Goal: Task Accomplishment & Management: Use online tool/utility

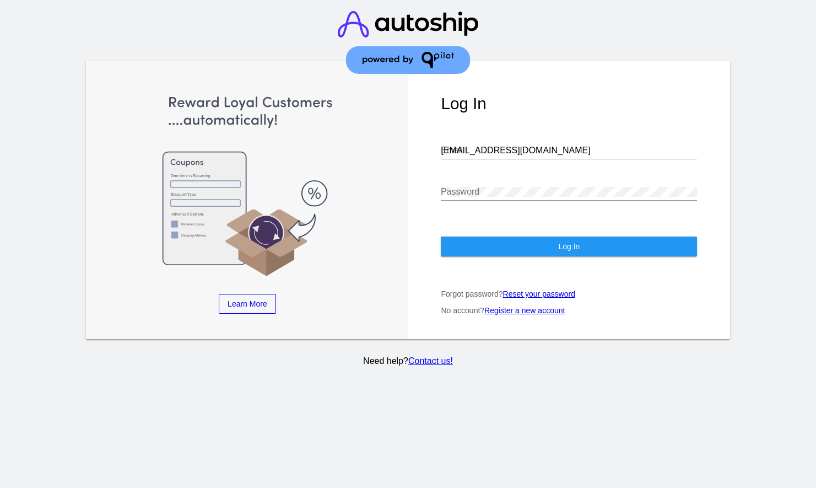
click at [548, 145] on input "[EMAIL_ADDRESS][DOMAIN_NAME]" at bounding box center [569, 150] width 256 height 10
type input "[PERSON_NAME][EMAIL_ADDRESS][DOMAIN_NAME]"
click at [577, 242] on span "Log In" at bounding box center [568, 246] width 21 height 9
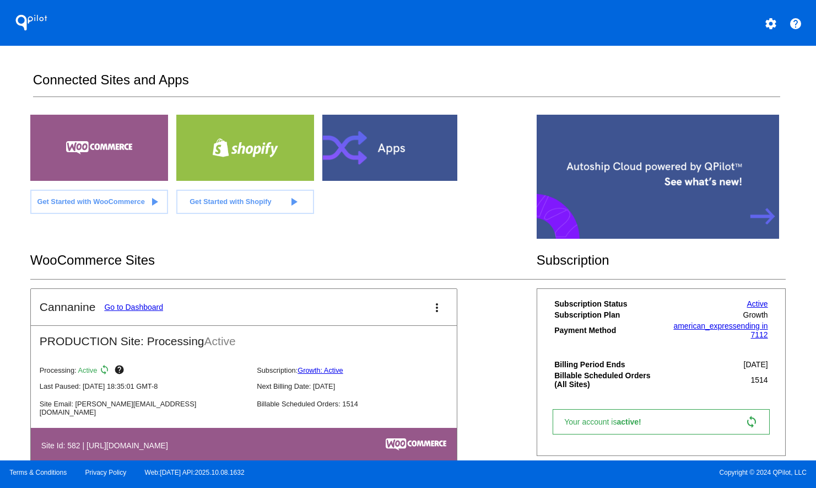
click at [137, 305] on link "Go to Dashboard" at bounding box center [133, 307] width 59 height 9
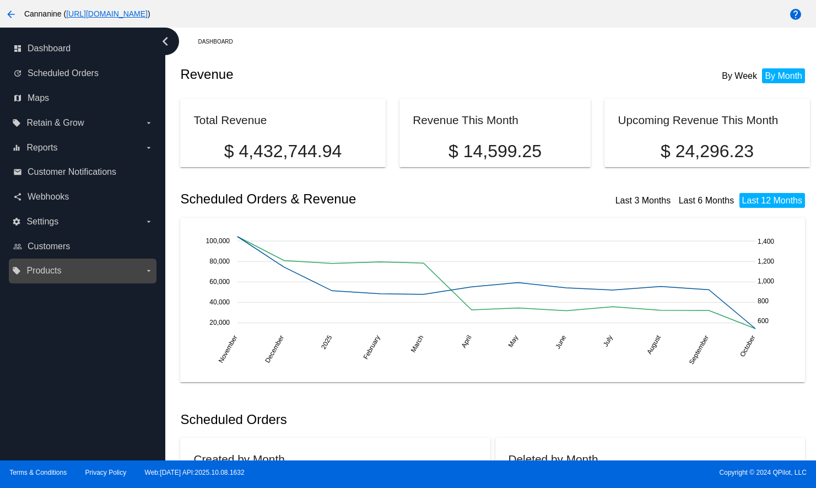
click at [55, 271] on span "Products" at bounding box center [43, 271] width 35 height 10
click at [0, 0] on input "local_offer Products arrow_drop_down" at bounding box center [0, 0] width 0 height 0
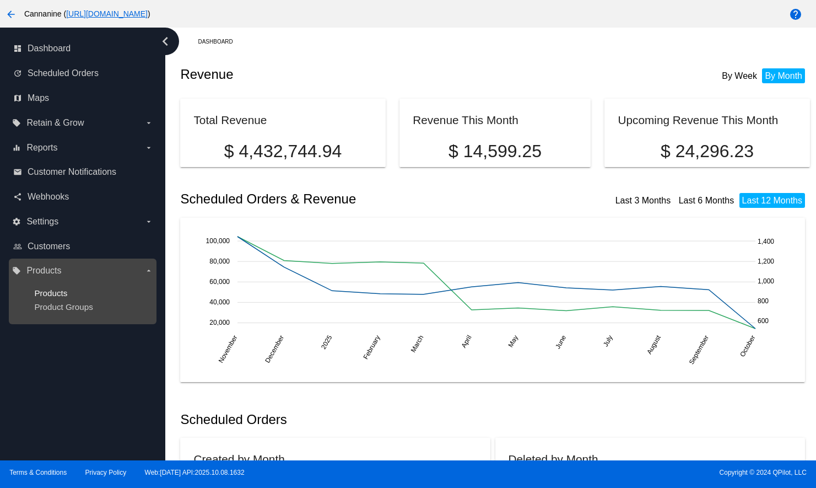
click at [56, 293] on span "Products" at bounding box center [50, 292] width 33 height 9
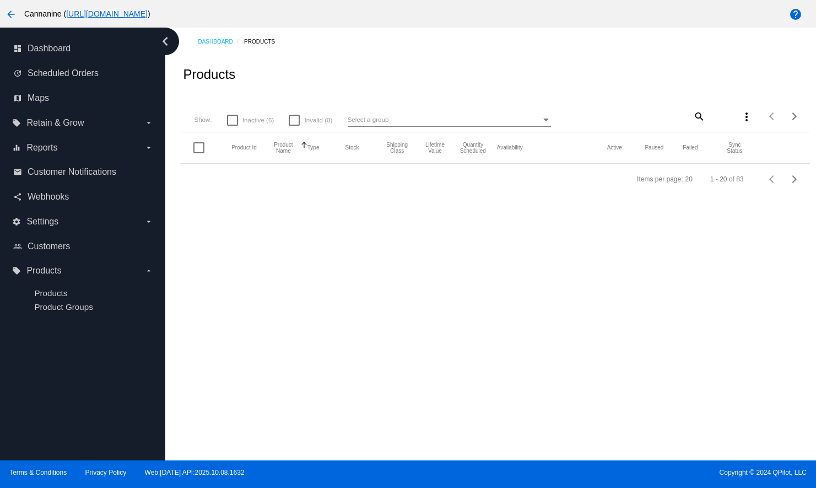
click at [699, 118] on mat-icon "search" at bounding box center [698, 115] width 13 height 17
click at [668, 115] on input "Search" at bounding box center [653, 114] width 105 height 9
paste input "SUPVITAPOW60CT"
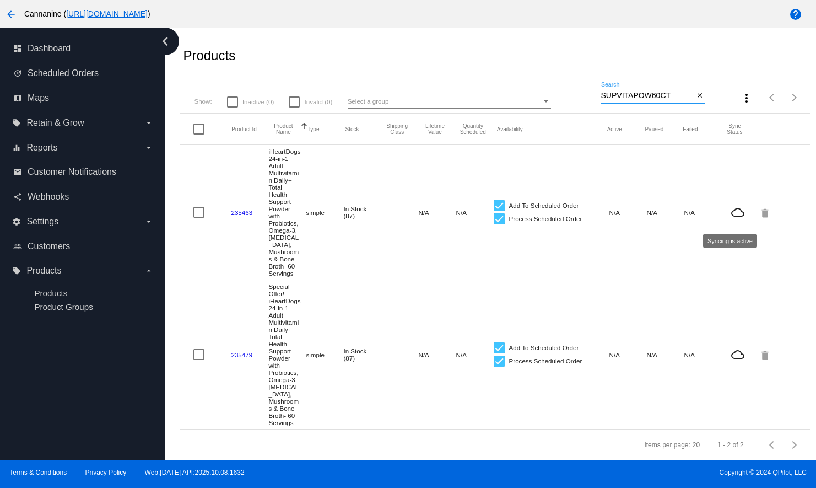
scroll to position [28, 0]
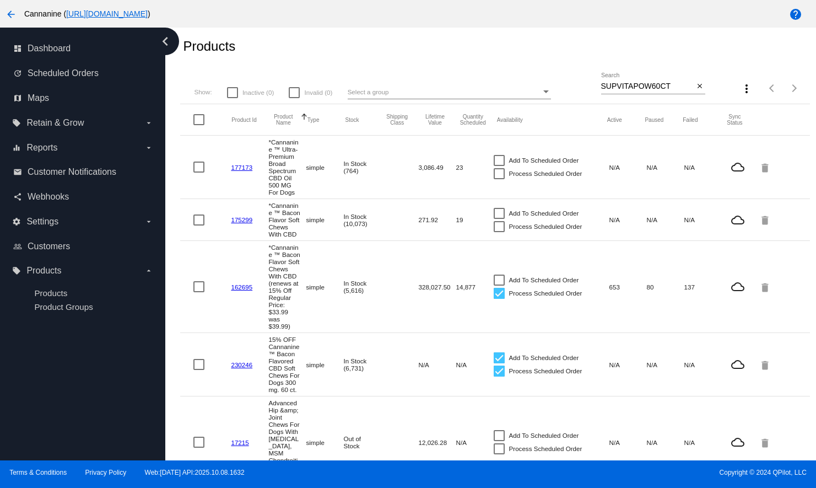
click at [644, 78] on div "SUPVITAPOW60CT Search" at bounding box center [647, 83] width 93 height 21
click at [647, 88] on input "SUPVITAPOW60CT" at bounding box center [647, 86] width 93 height 9
paste input "60CSEN"
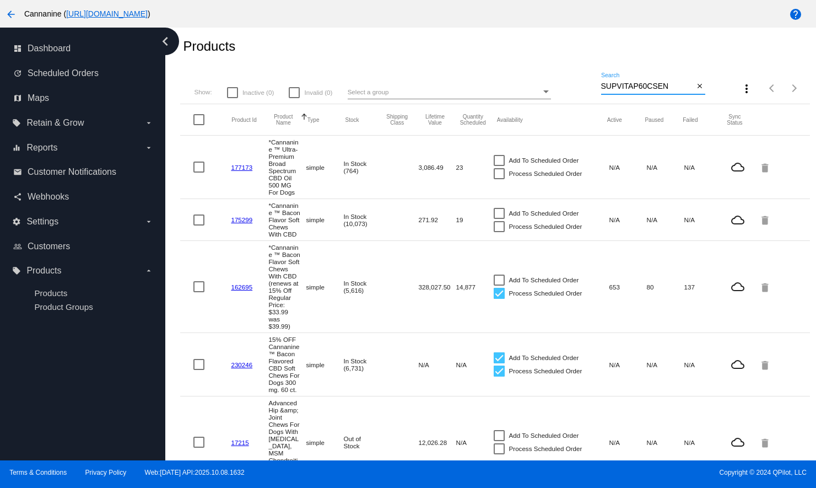
type input "SUPVITAP60CSEN"
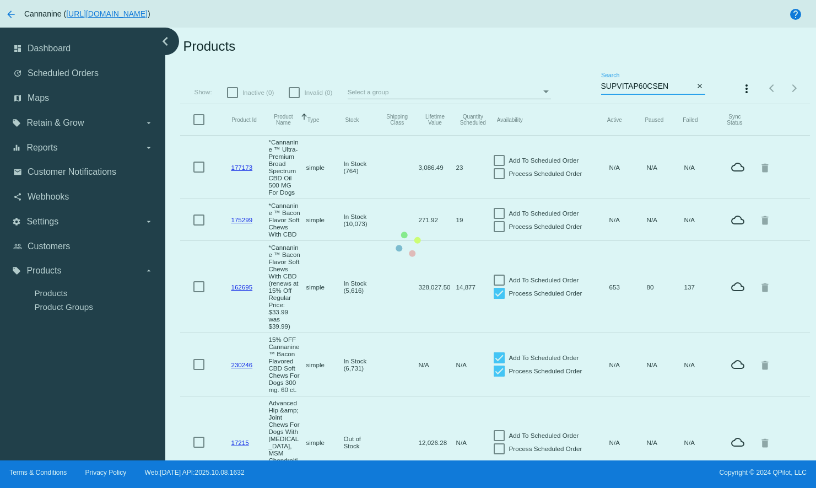
scroll to position [0, 0]
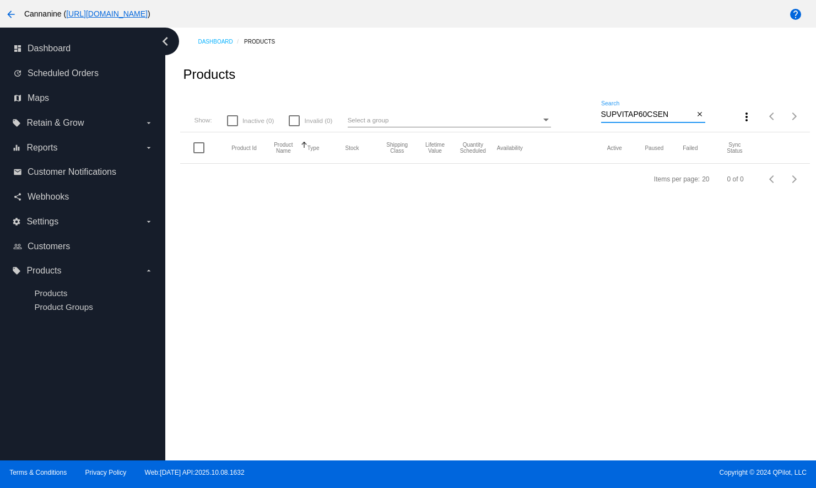
click at [680, 113] on input "SUPVITAP60CSEN" at bounding box center [647, 114] width 93 height 9
